Goal: Find specific page/section: Find specific page/section

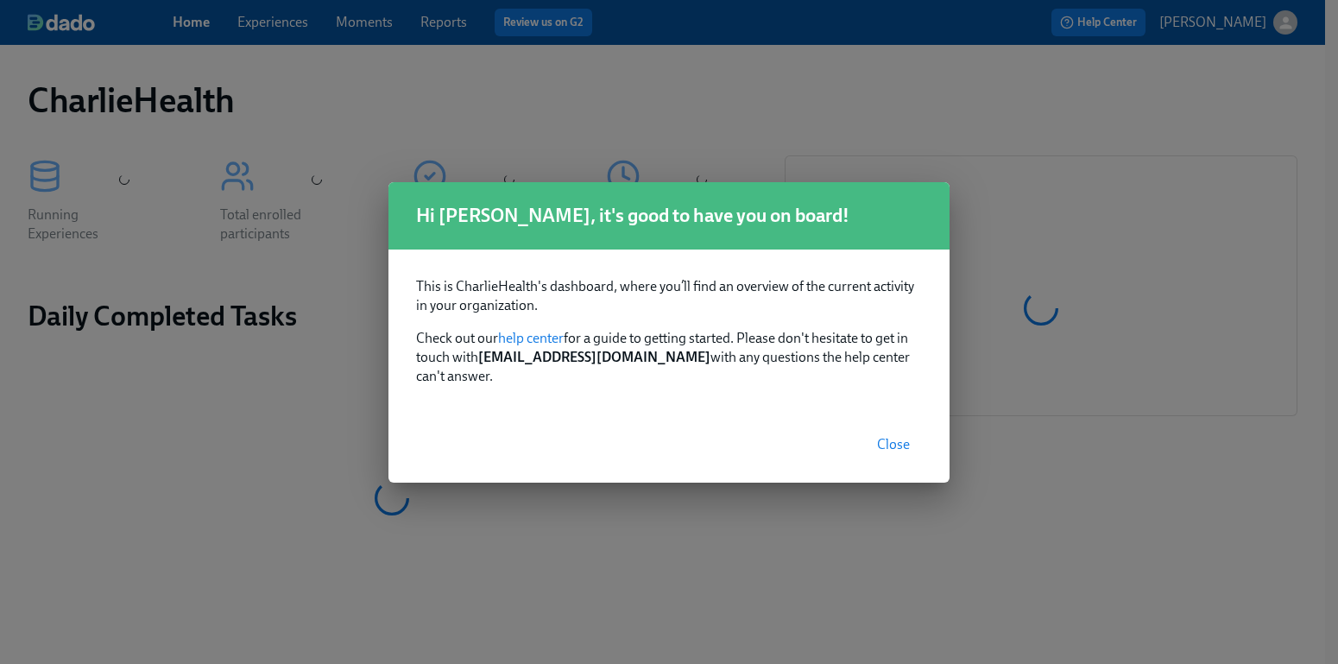
click at [898, 436] on span "Close" at bounding box center [893, 444] width 33 height 17
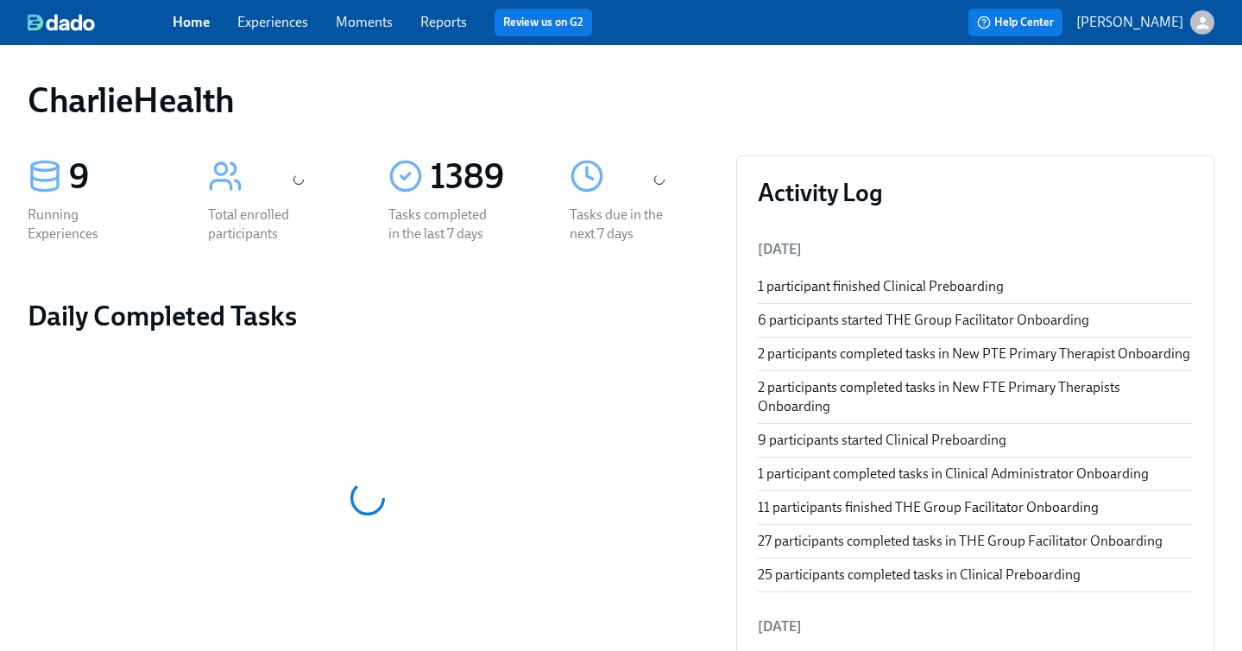
click at [293, 23] on link "Experiences" at bounding box center [272, 22] width 71 height 16
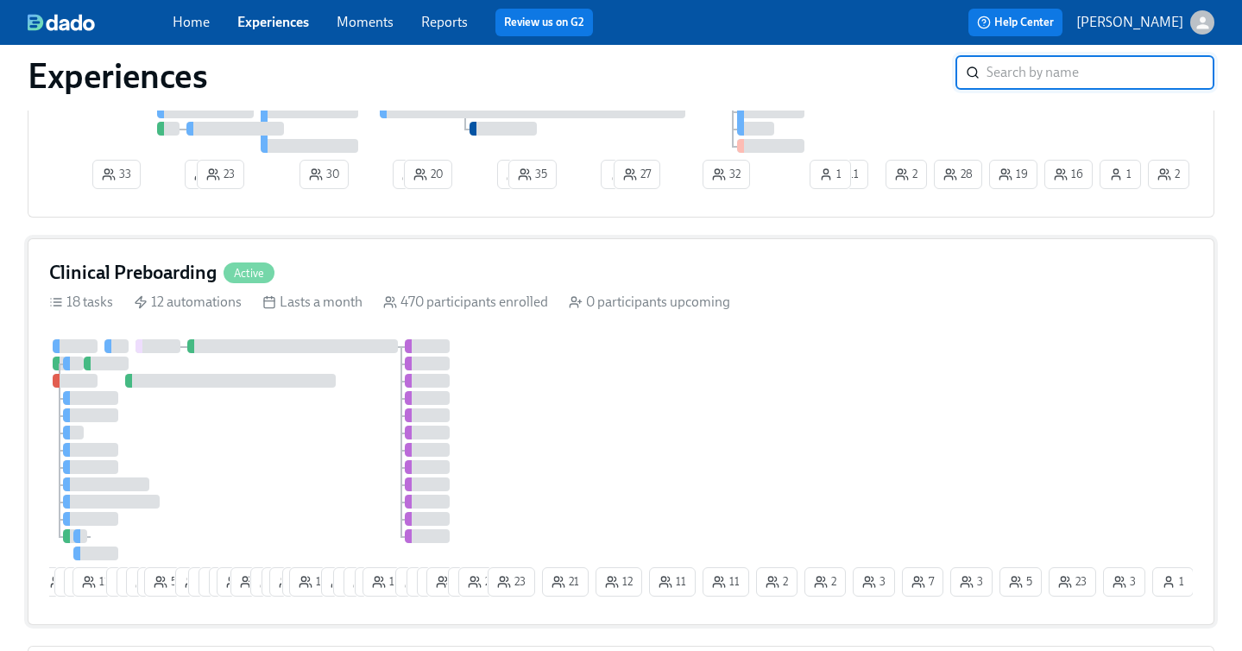
scroll to position [1014, 0]
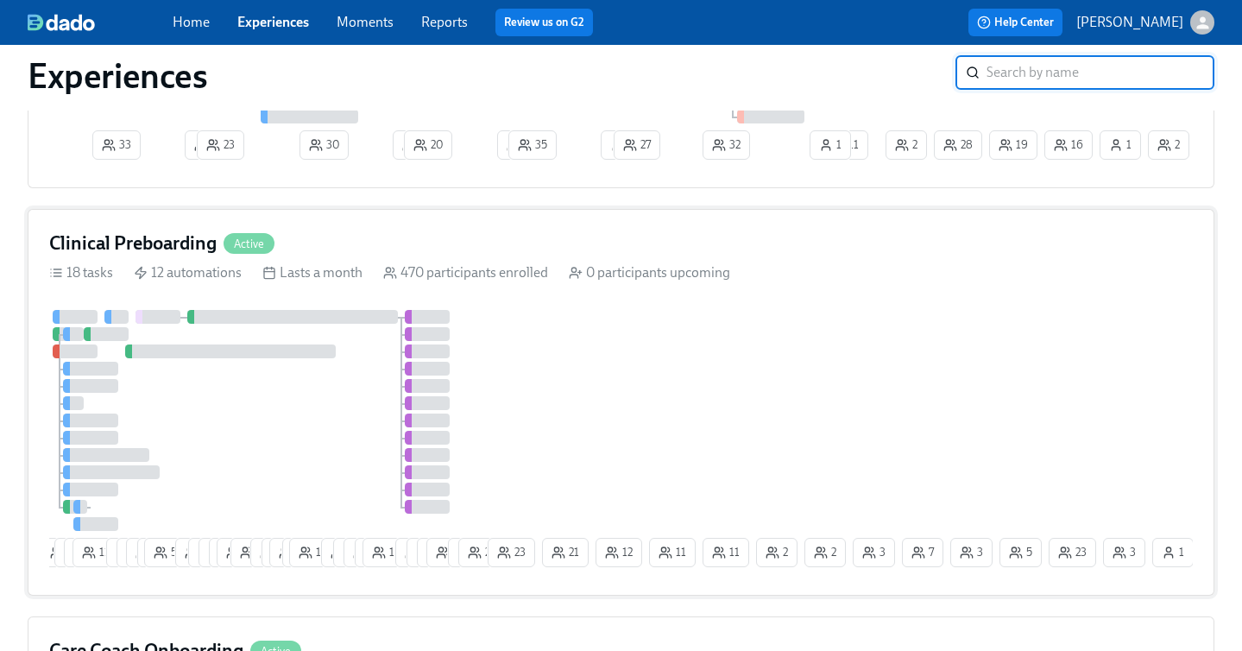
click at [831, 337] on div "9 10 4 8 11 7 4 6 5 54 10 6 9 9 18 2 9 2 14 2 16 12 6 6 3 12 8 1 5 8 4 2 23 21 …" at bounding box center [621, 442] width 1144 height 264
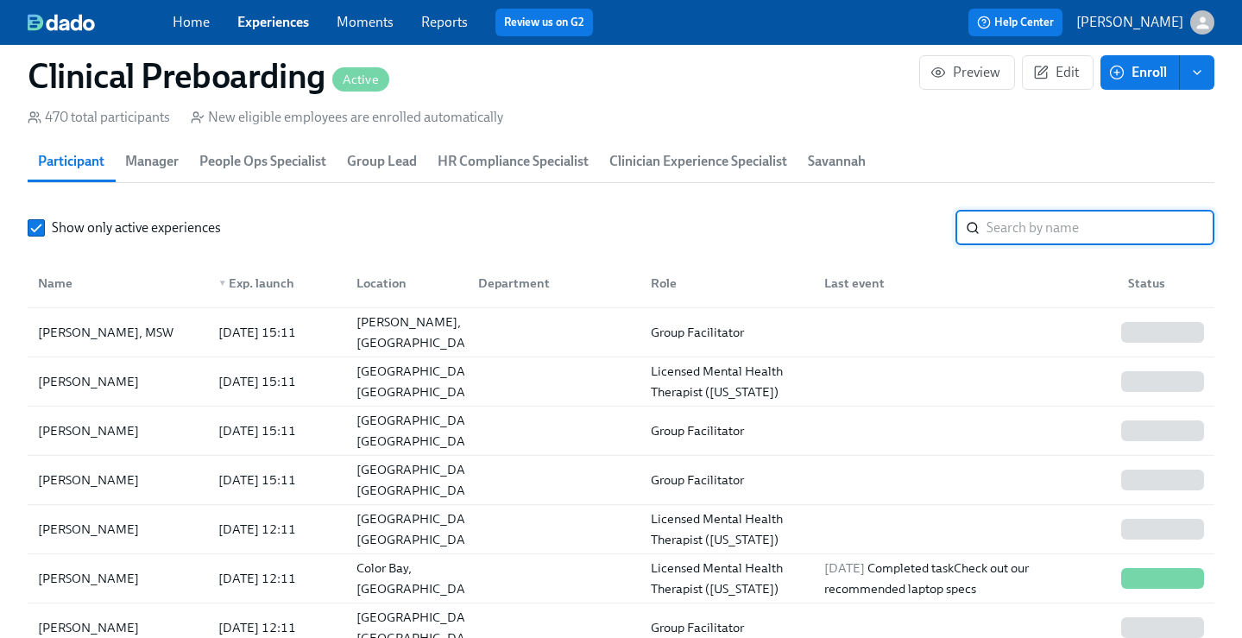
click at [1053, 221] on input "search" at bounding box center [1101, 228] width 228 height 35
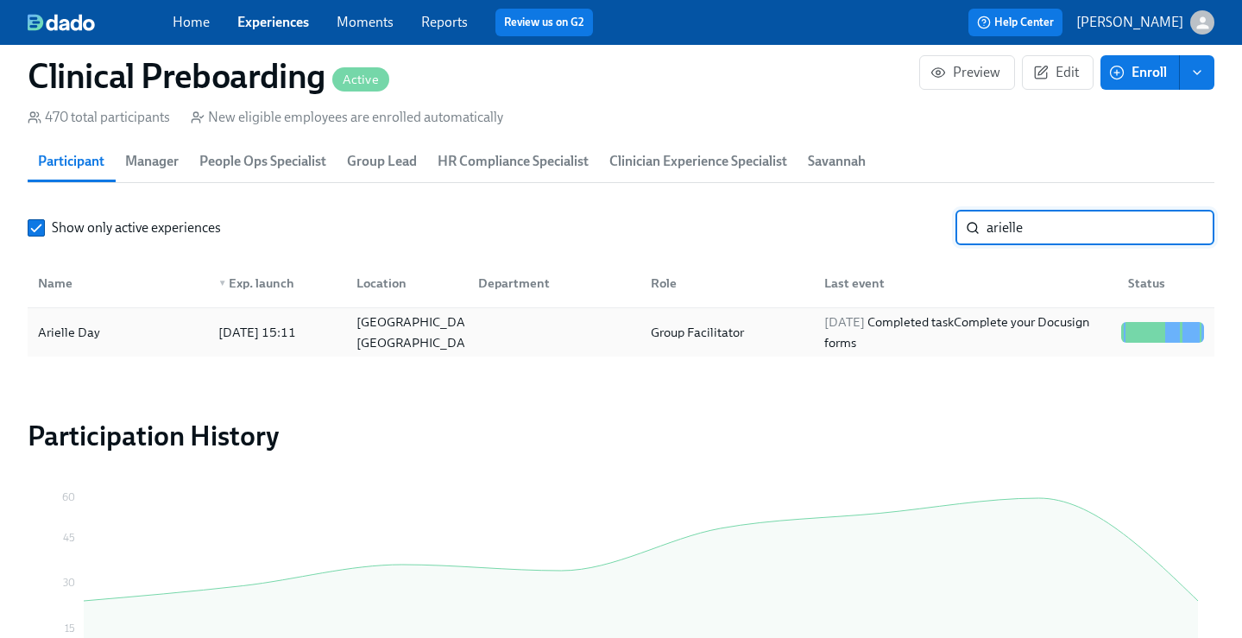
type input "arielle"
click at [162, 332] on div "Arielle Day" at bounding box center [118, 332] width 174 height 35
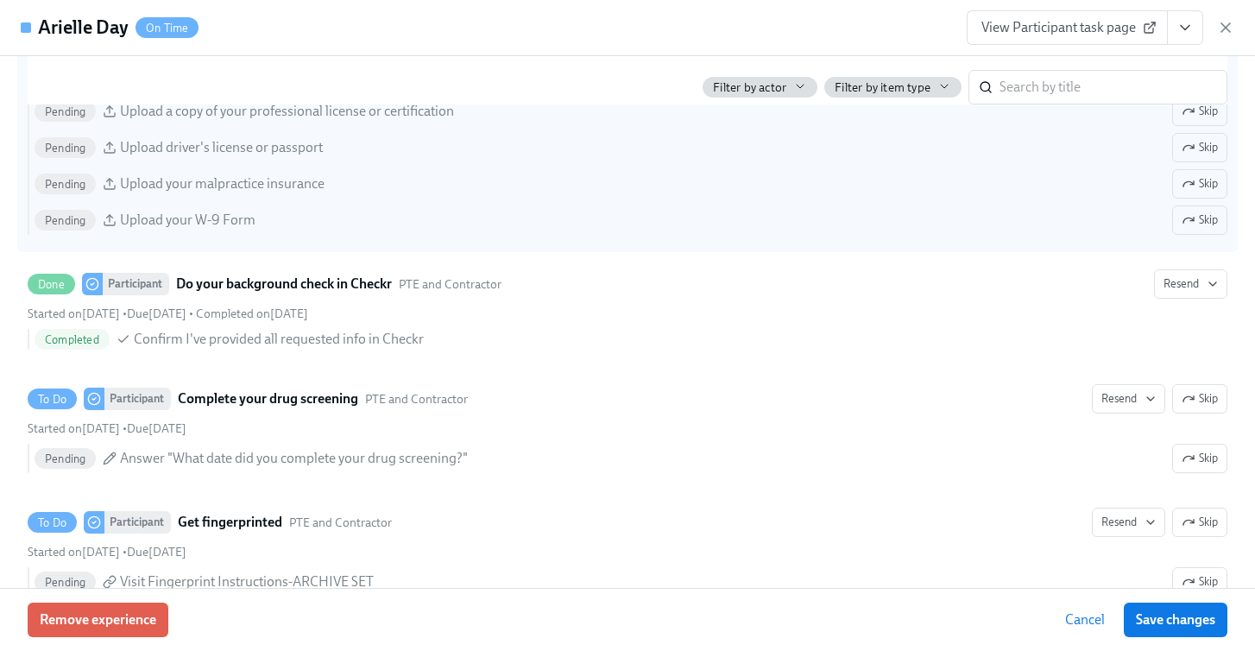
scroll to position [0, 20739]
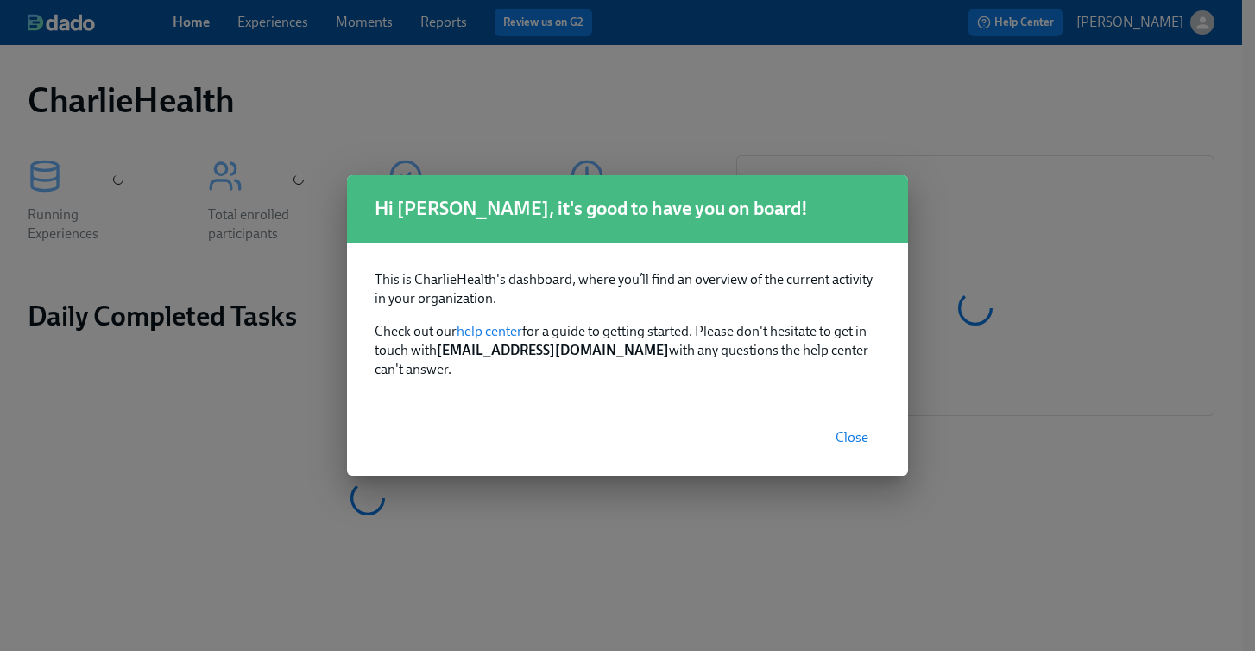
click at [864, 435] on span "Close" at bounding box center [852, 437] width 33 height 17
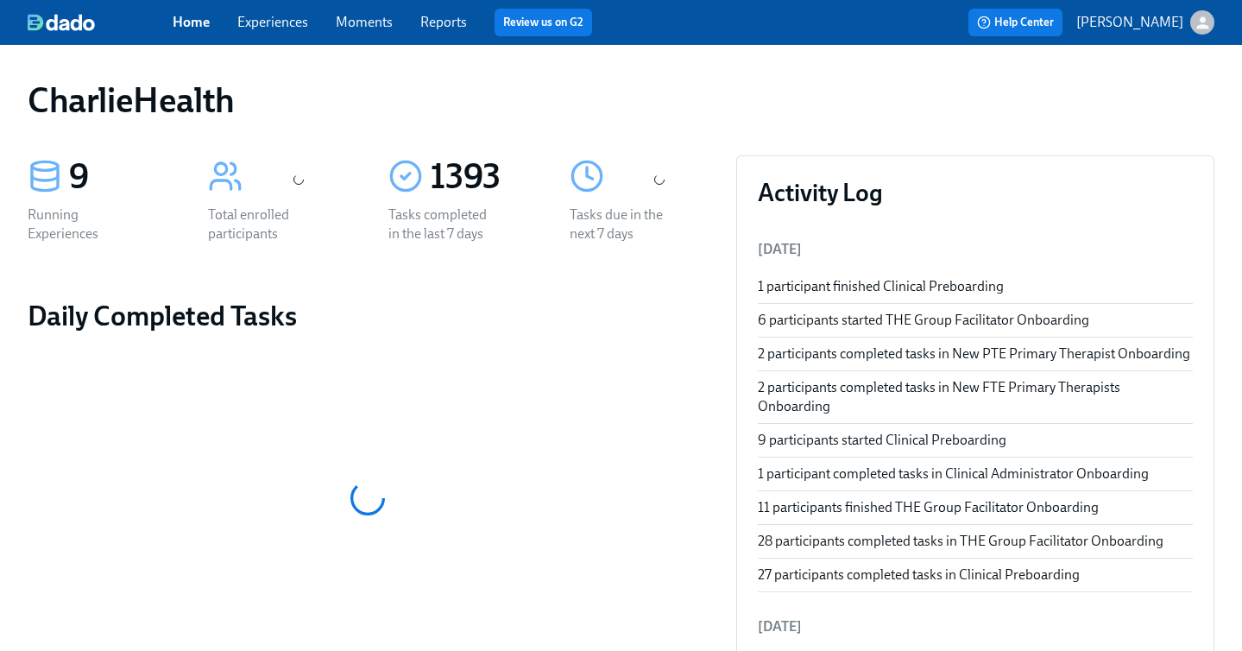
click at [294, 36] on div "Home Experiences Moments Reports Review us on G2 Help Center [PERSON_NAME]" at bounding box center [621, 22] width 1242 height 45
click at [280, 30] on link "Experiences" at bounding box center [272, 22] width 71 height 16
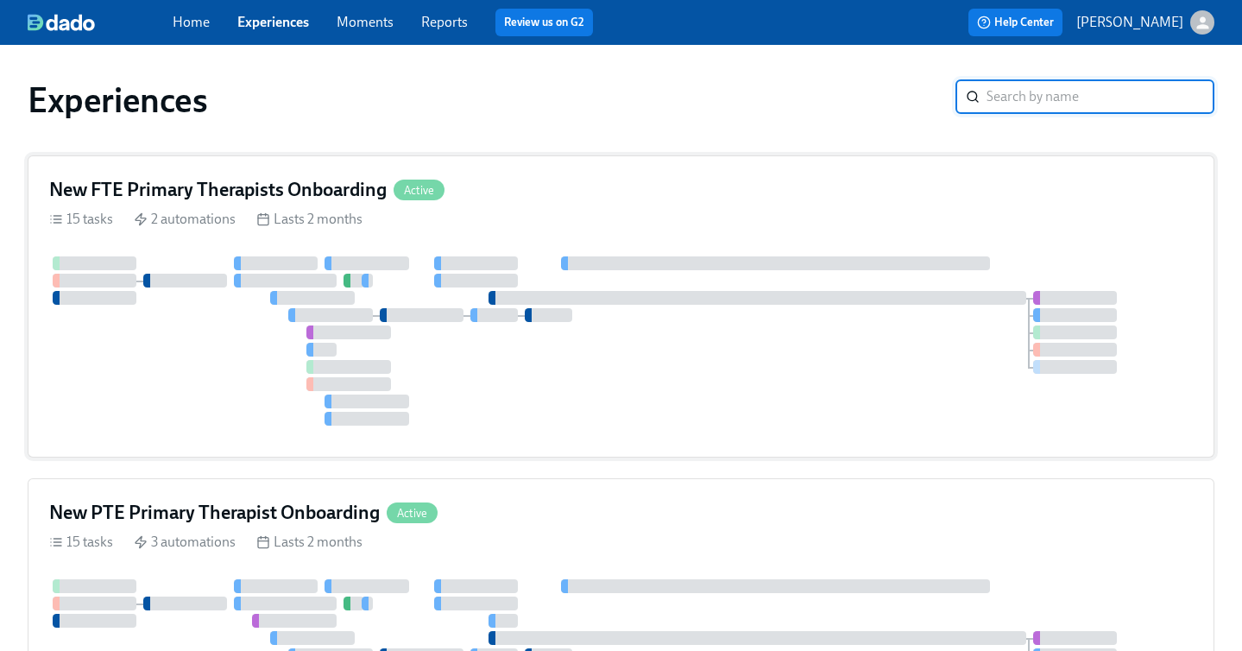
scroll to position [1219, 0]
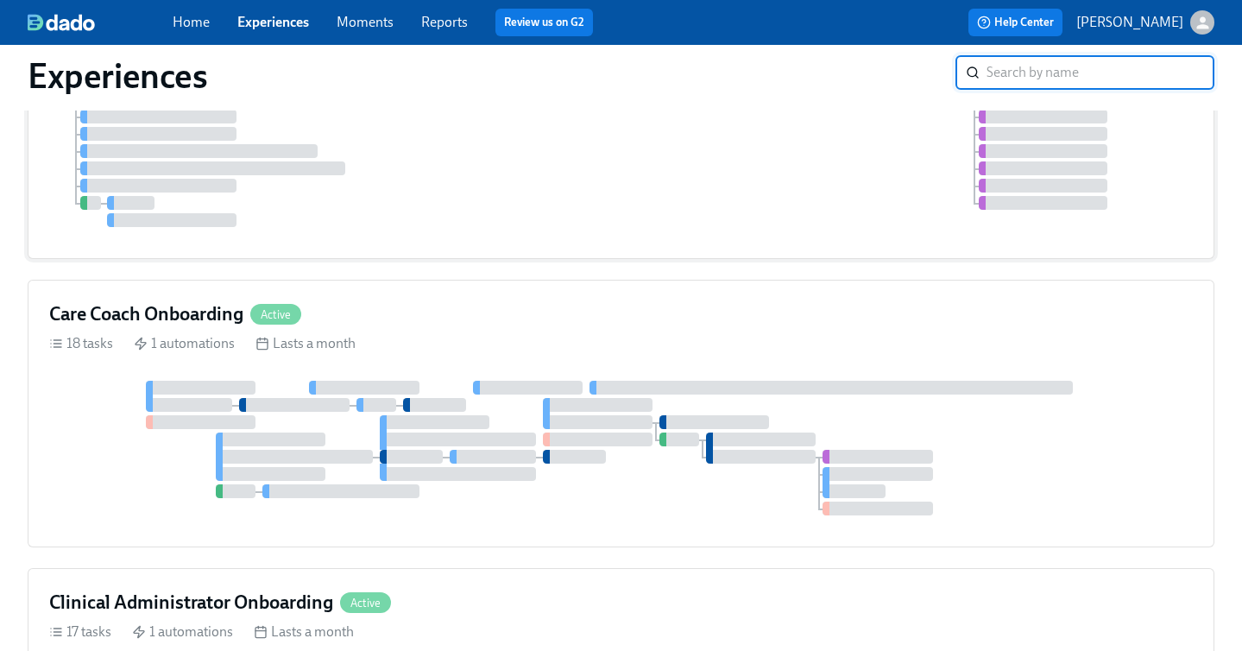
click at [698, 239] on div "Clinical Preboarding Active 18 tasks 12 automations Lasts a month" at bounding box center [621, 82] width 1187 height 354
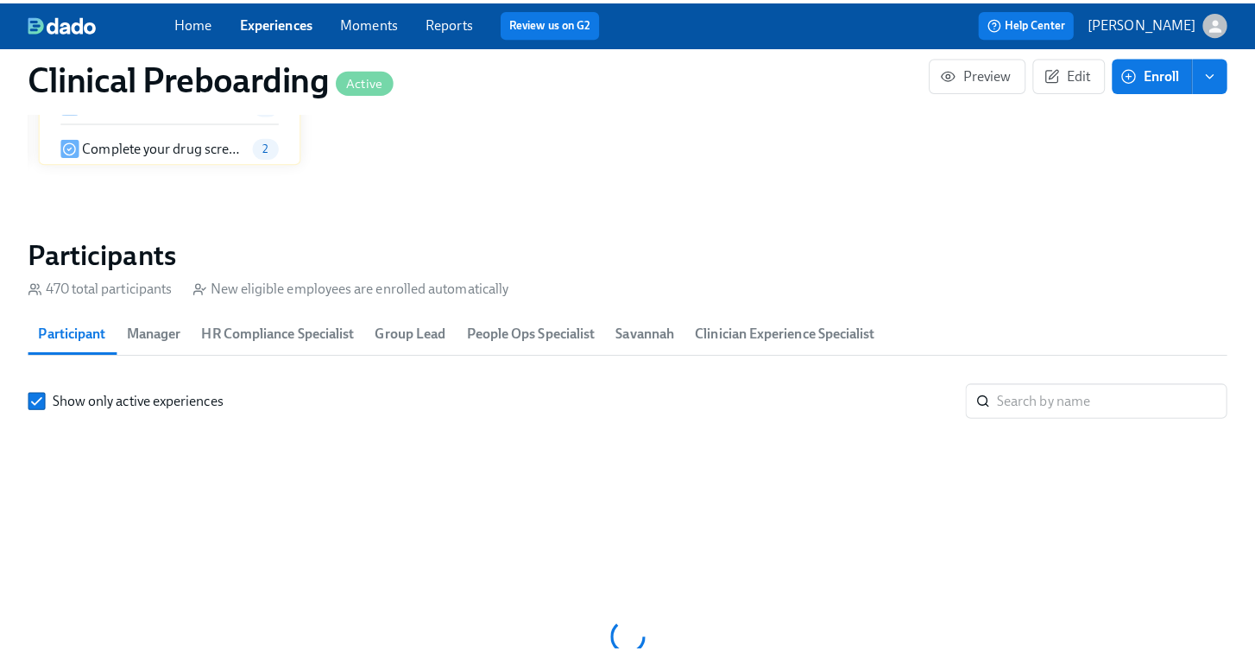
scroll to position [0, 19362]
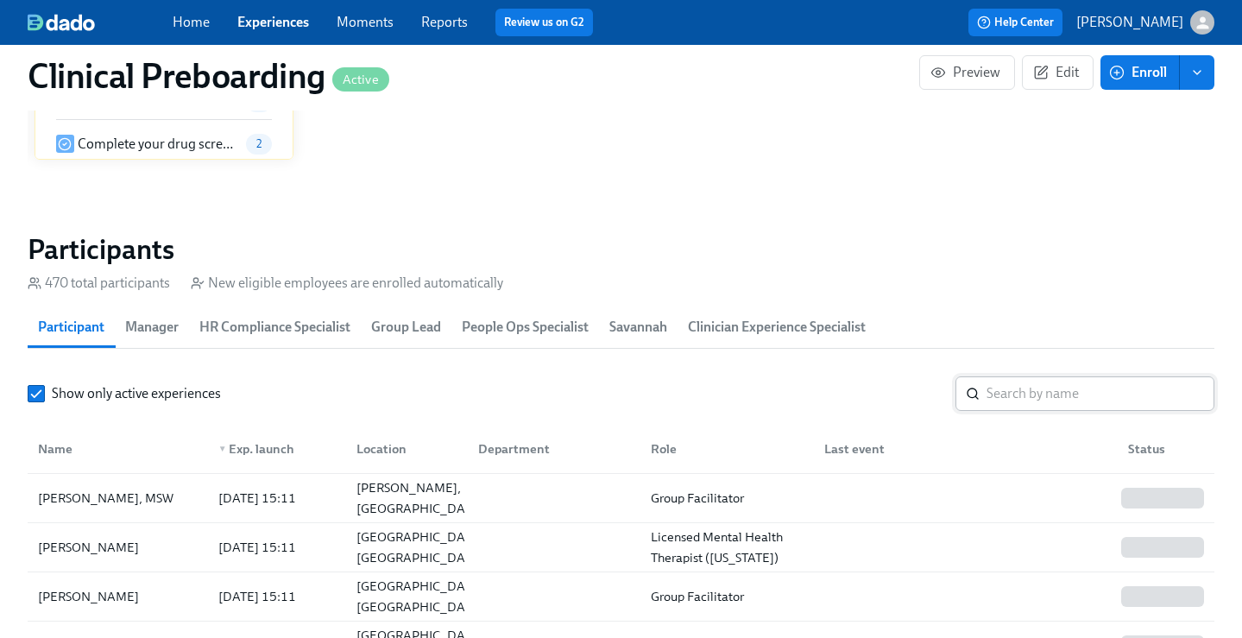
click at [1094, 391] on input "search" at bounding box center [1101, 393] width 228 height 35
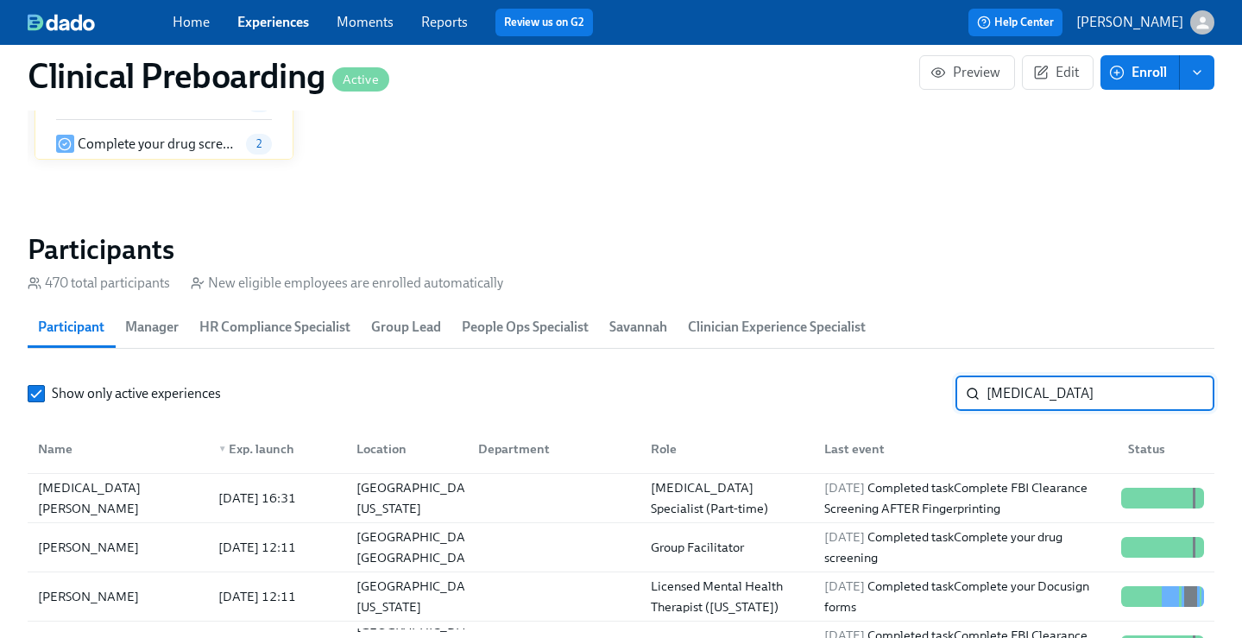
type input "[MEDICAL_DATA]"
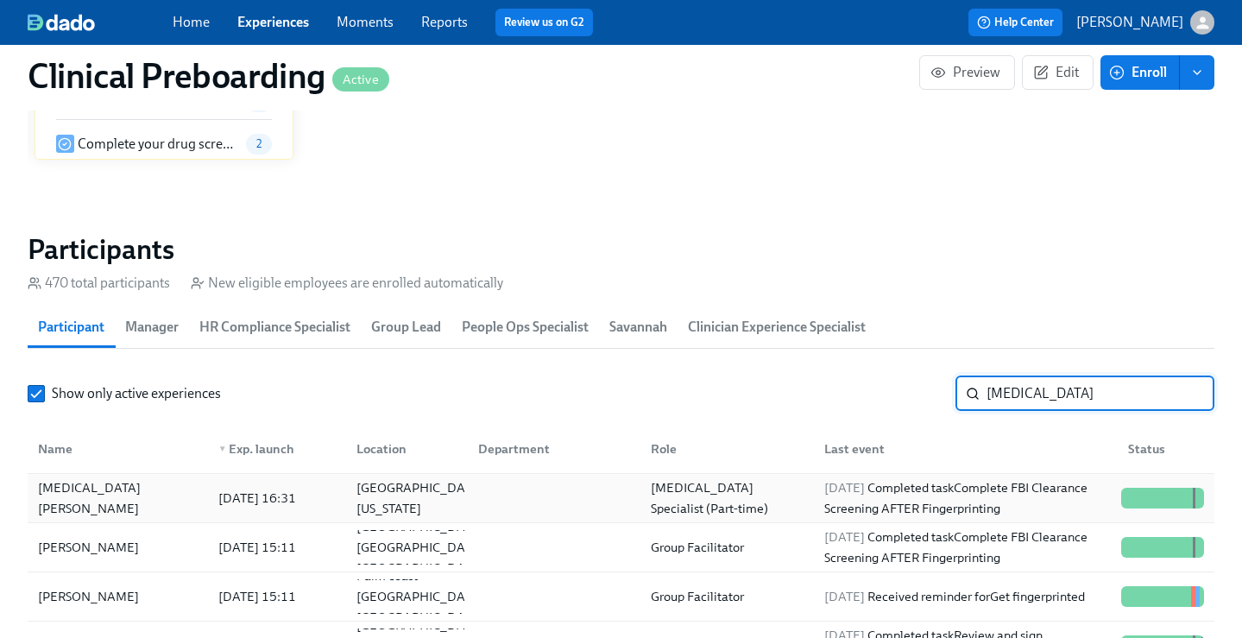
click at [111, 496] on div "[MEDICAL_DATA][PERSON_NAME]" at bounding box center [118, 497] width 174 height 41
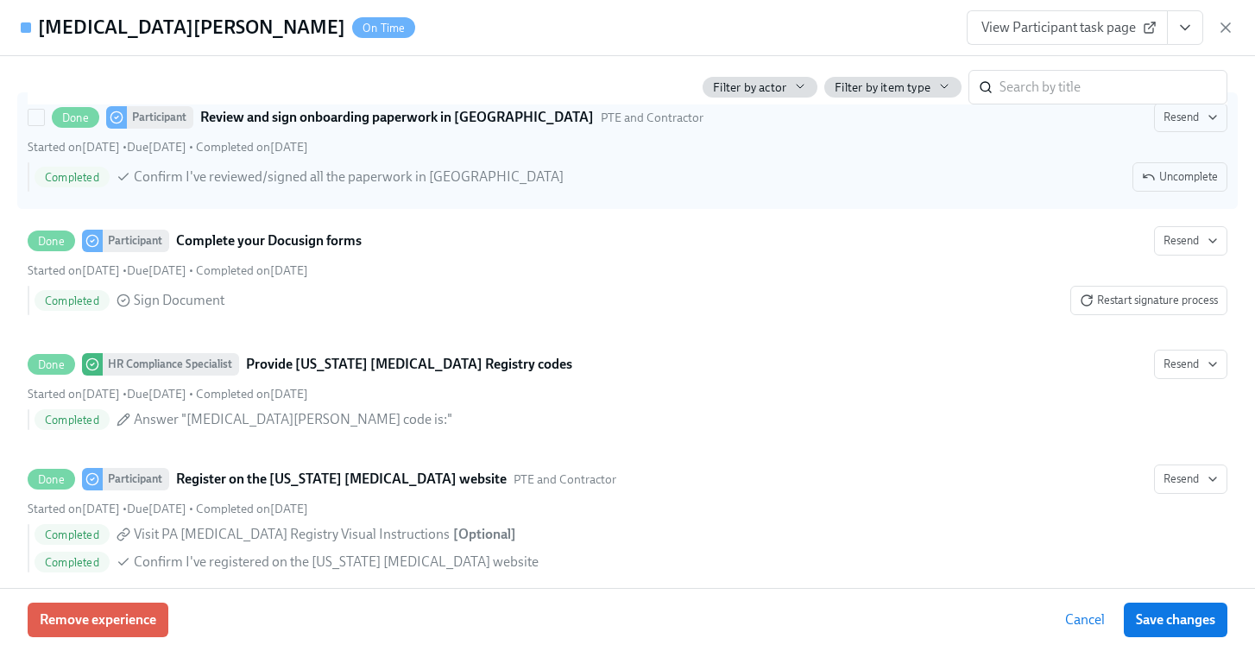
scroll to position [2608, 0]
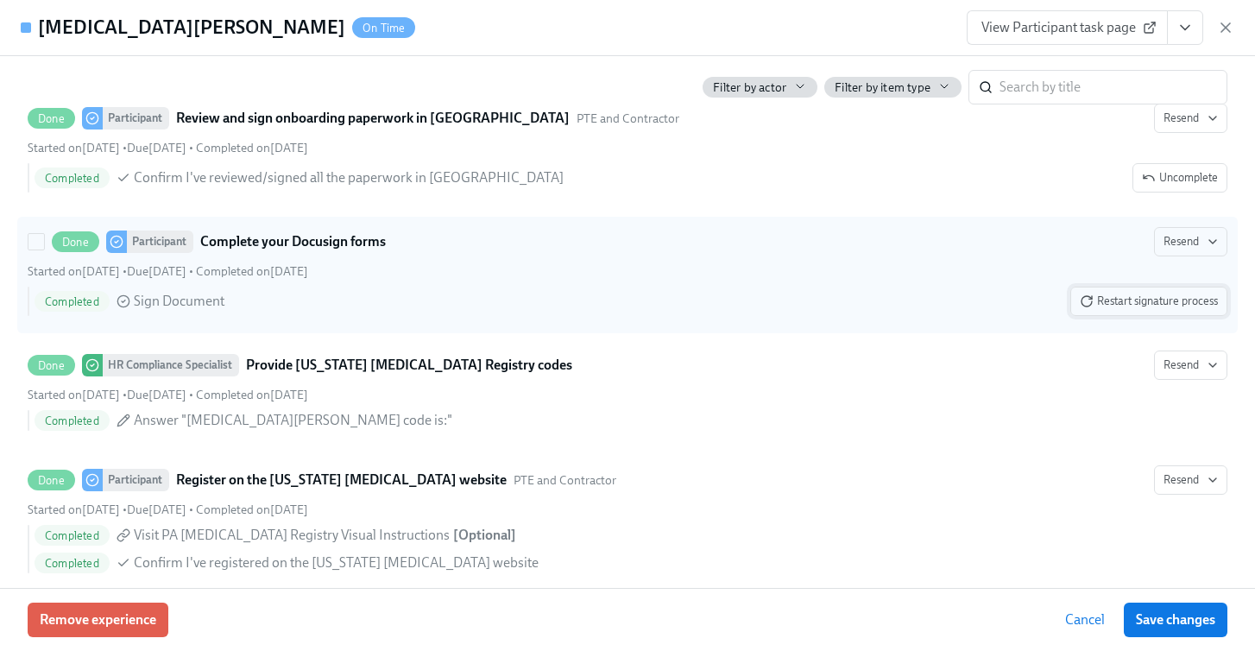
click at [1152, 295] on span "Restart signature process" at bounding box center [1149, 301] width 138 height 17
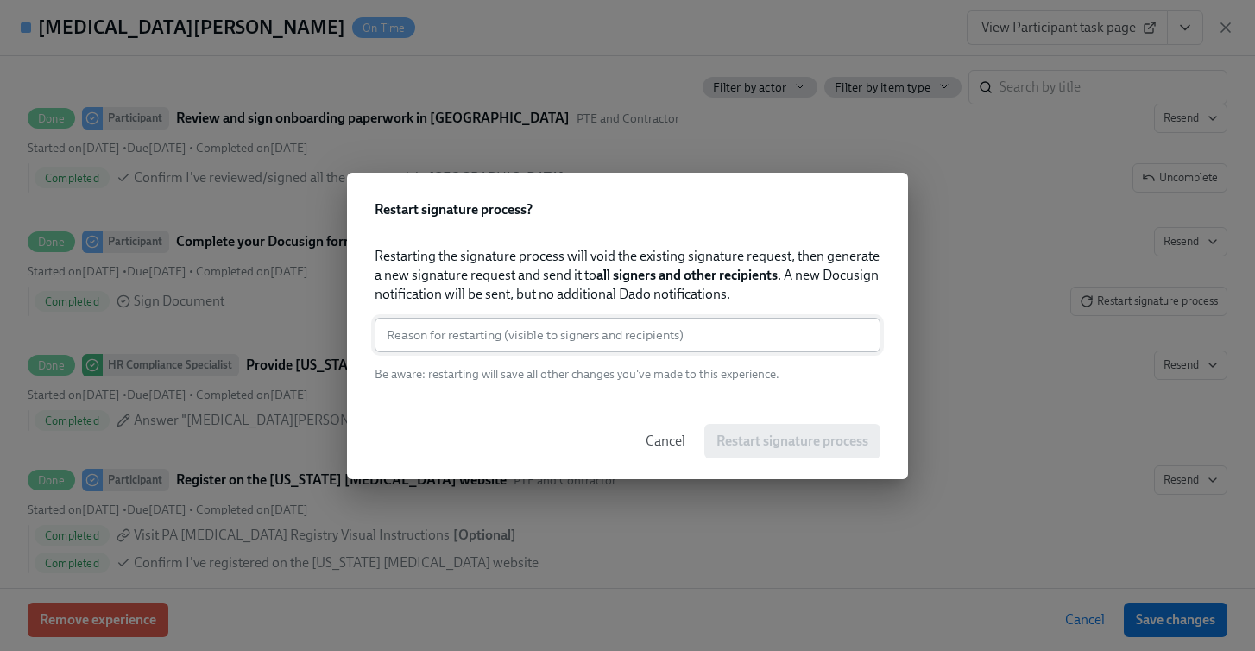
click at [623, 343] on input "text" at bounding box center [628, 335] width 506 height 35
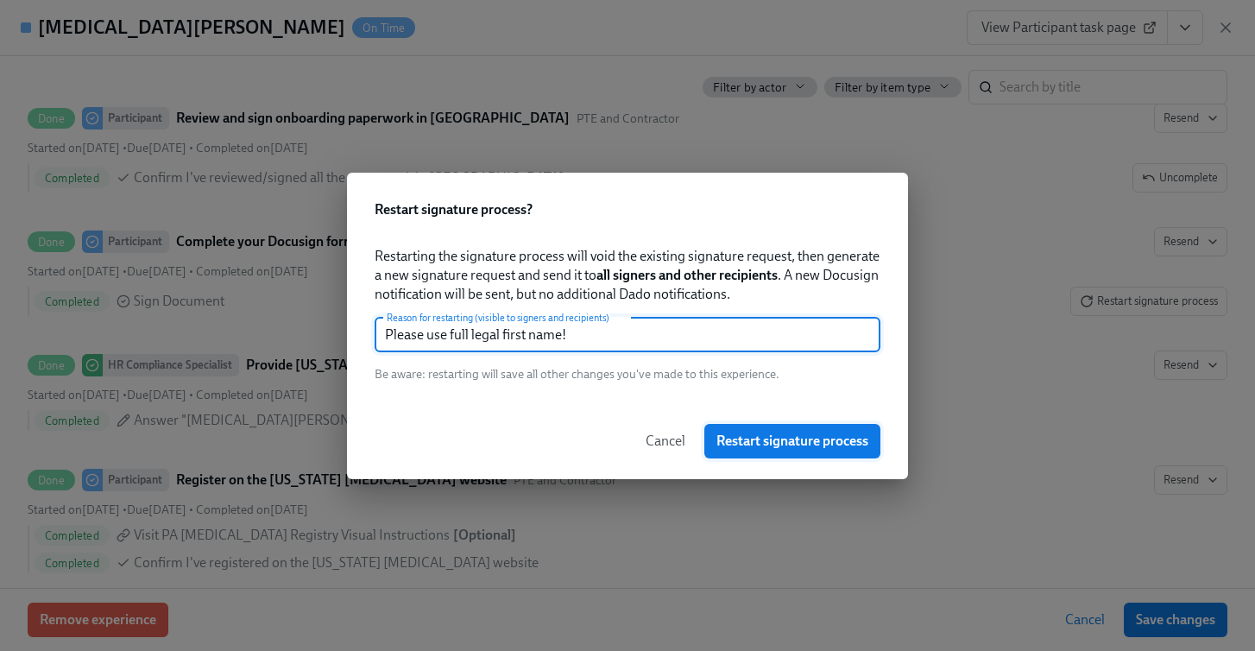
type input "Please use full legal first name!"
click at [762, 433] on span "Restart signature process" at bounding box center [793, 441] width 152 height 17
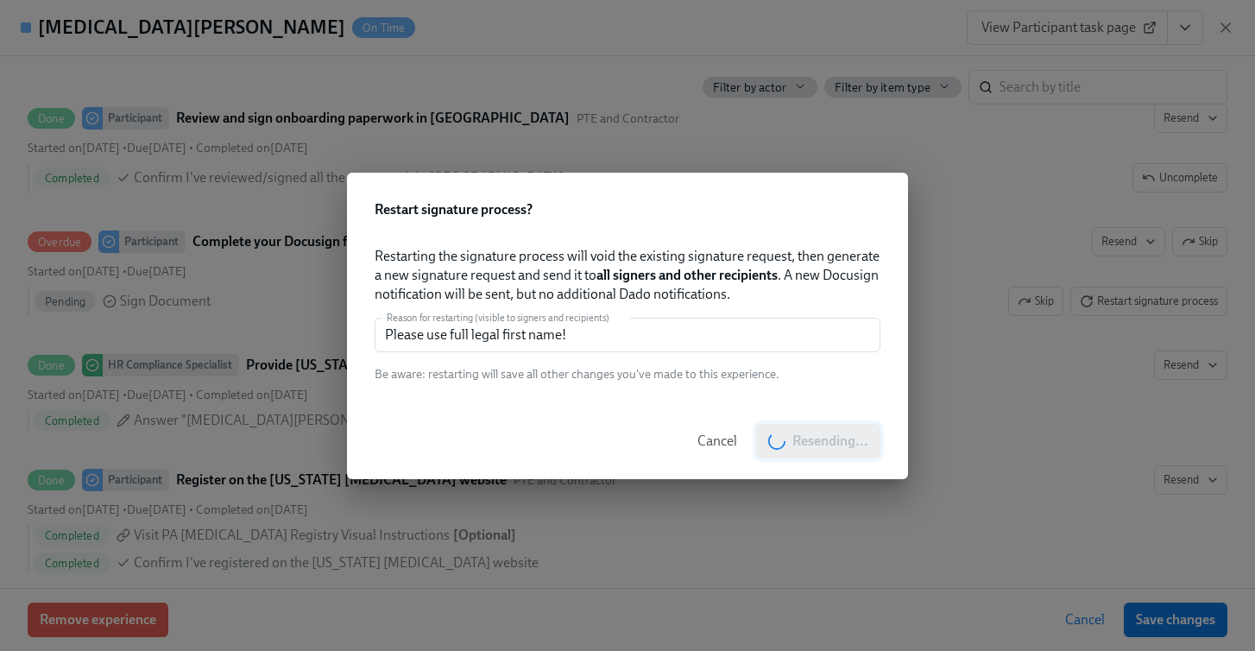
scroll to position [0, 20897]
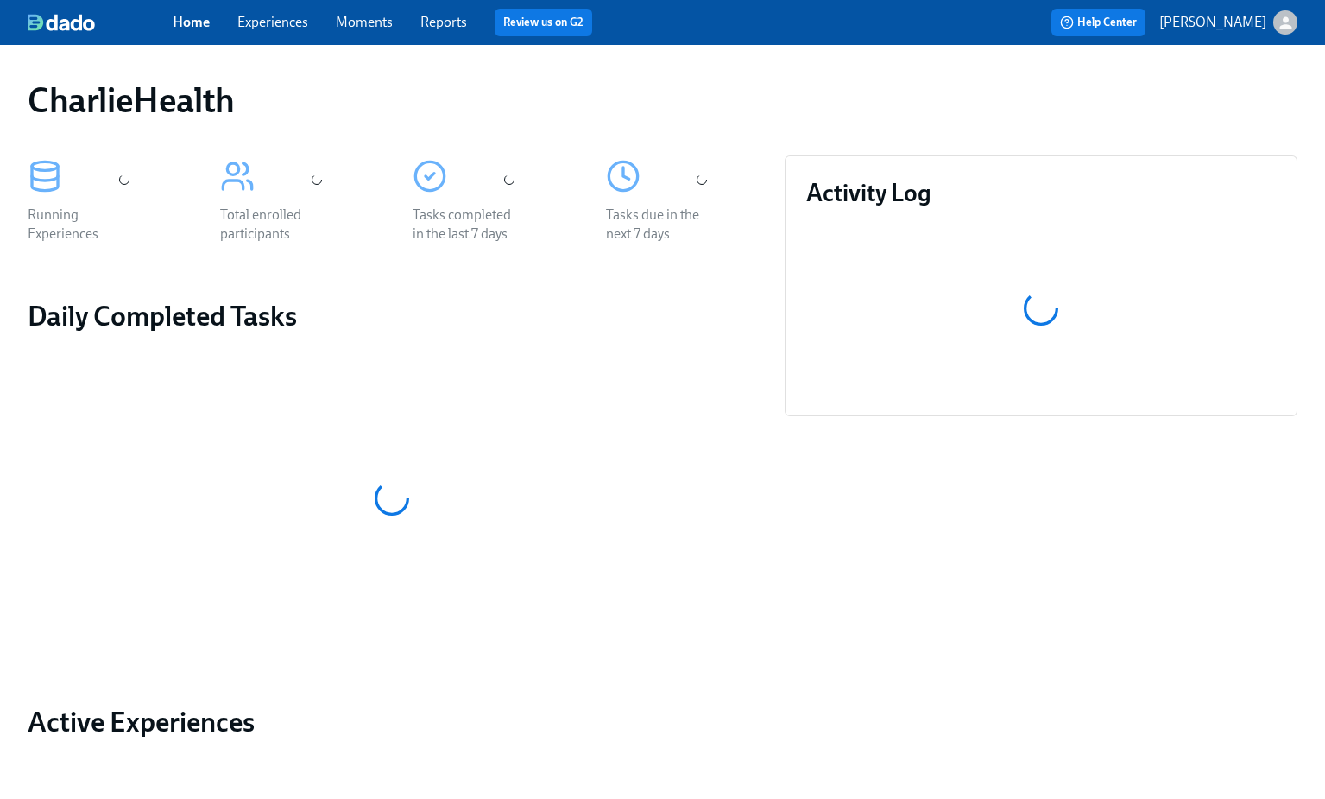
click at [275, 32] on div "Home Experiences Moments Reports Review us on G2" at bounding box center [454, 23] width 563 height 28
click at [260, 21] on link "Experiences" at bounding box center [272, 22] width 71 height 16
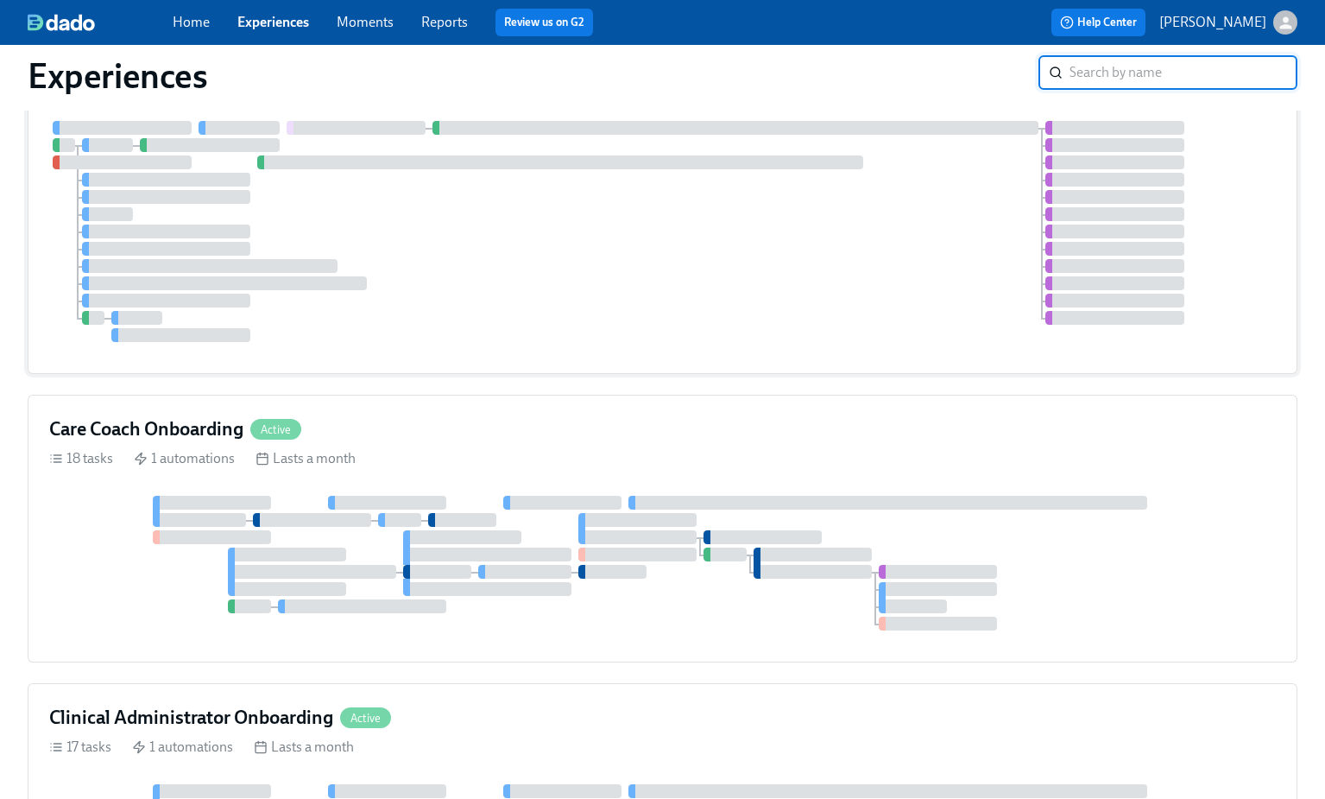
scroll to position [995, 0]
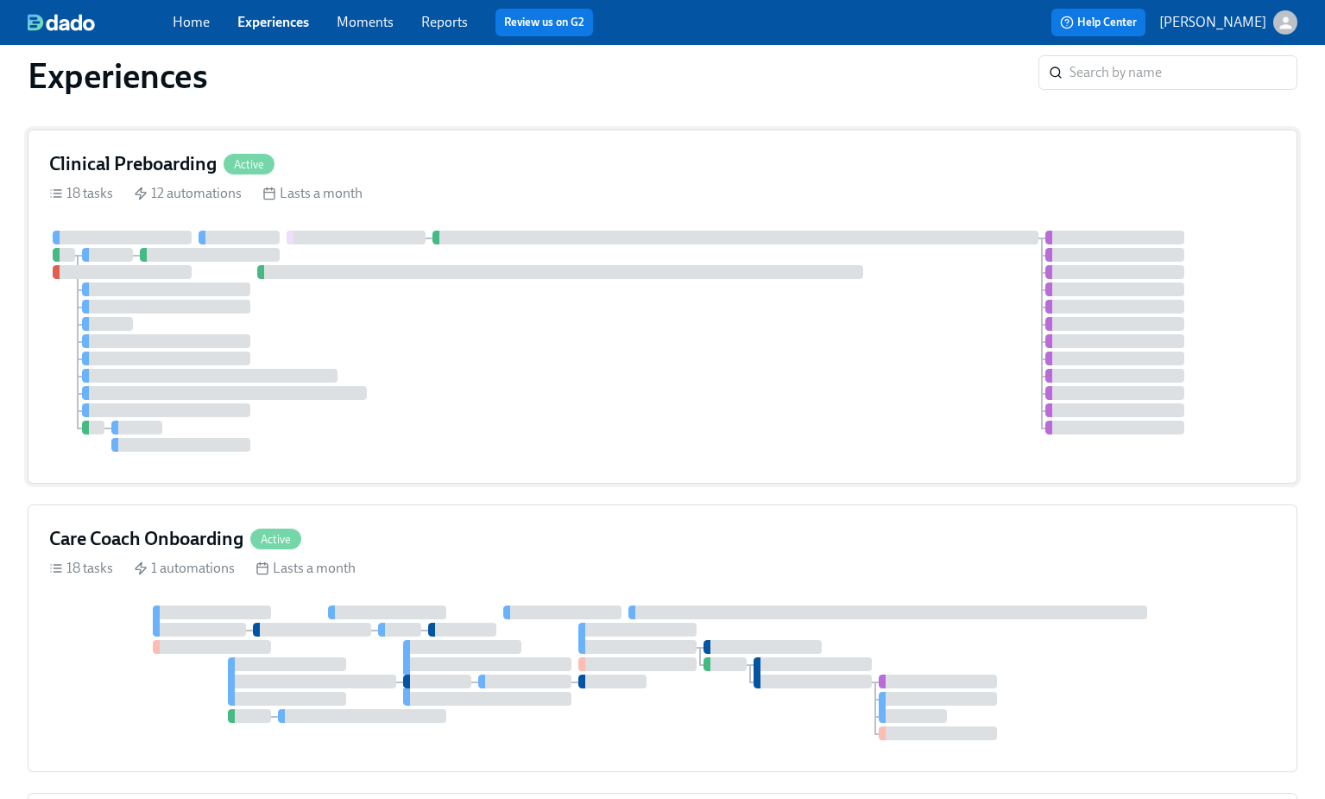
click at [624, 371] on div at bounding box center [662, 341] width 1227 height 221
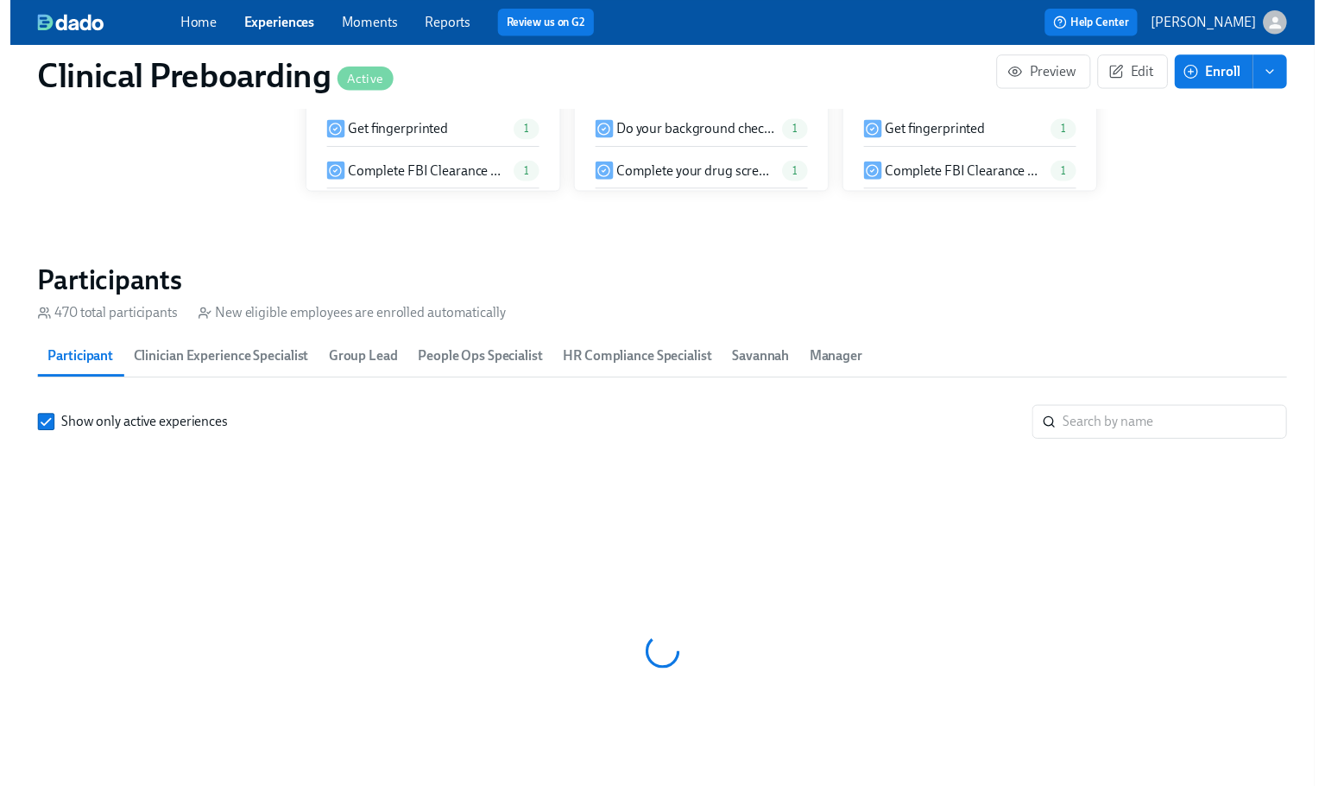
scroll to position [1810, 0]
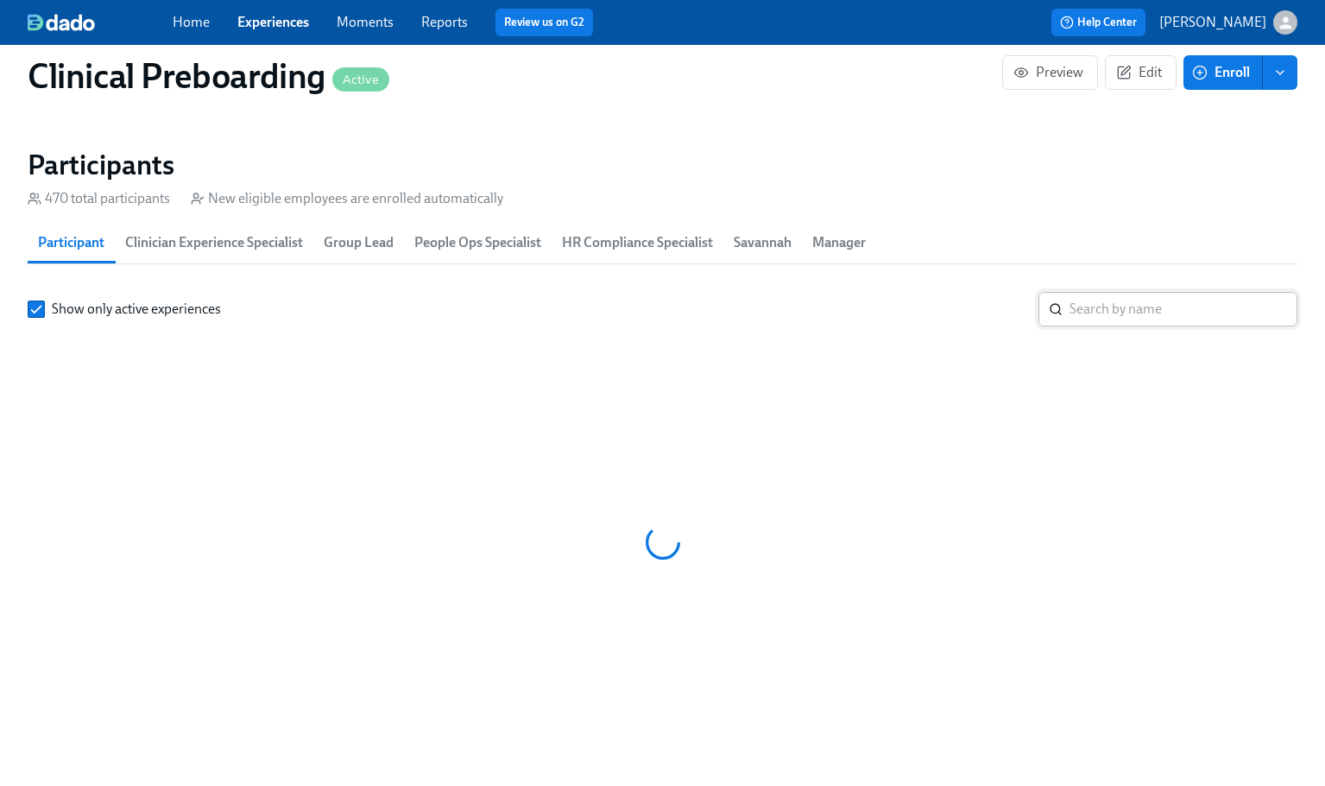
click at [1144, 310] on input "search" at bounding box center [1184, 309] width 228 height 35
